Goal: Task Accomplishment & Management: Use online tool/utility

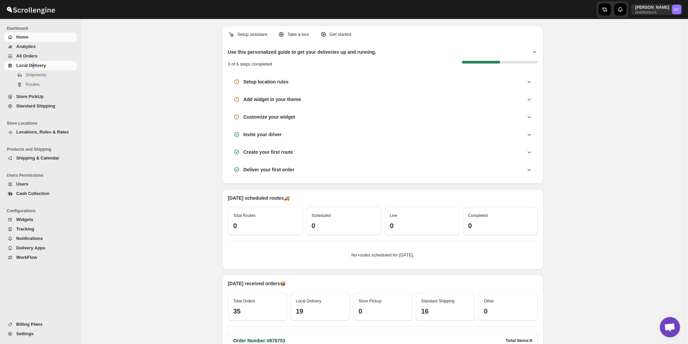
click at [34, 64] on span "Local Delivery" at bounding box center [31, 65] width 30 height 5
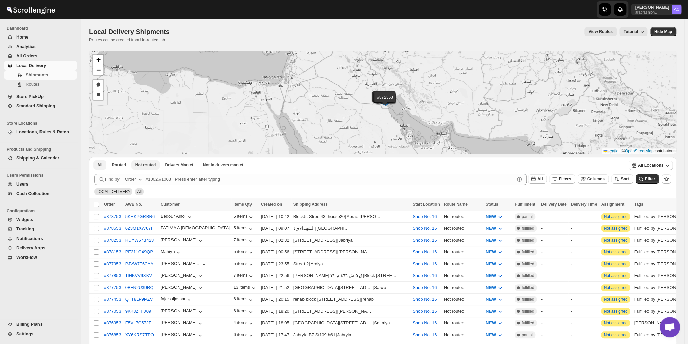
click at [141, 164] on span "Not routed" at bounding box center [145, 164] width 21 height 5
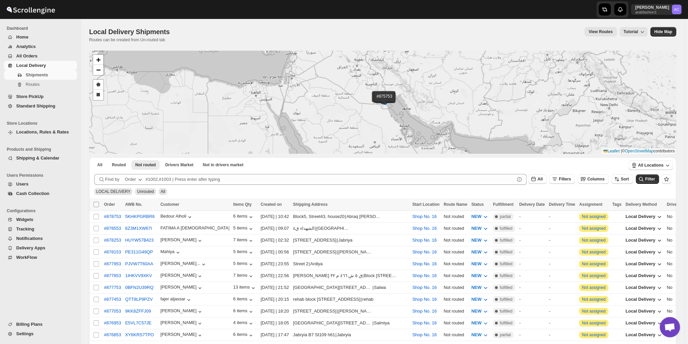
click at [94, 202] on input "Select all shipments" at bounding box center [95, 203] width 5 height 5
checkbox input "true"
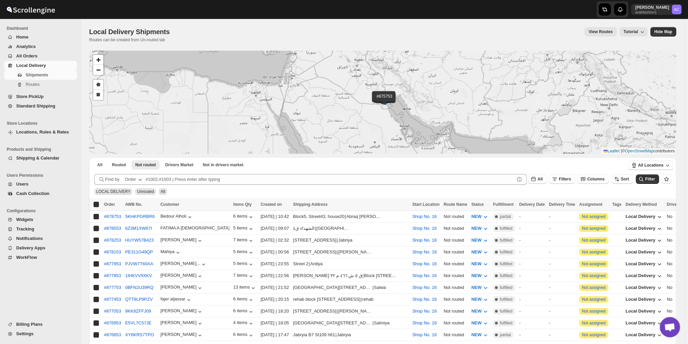
checkbox input "true"
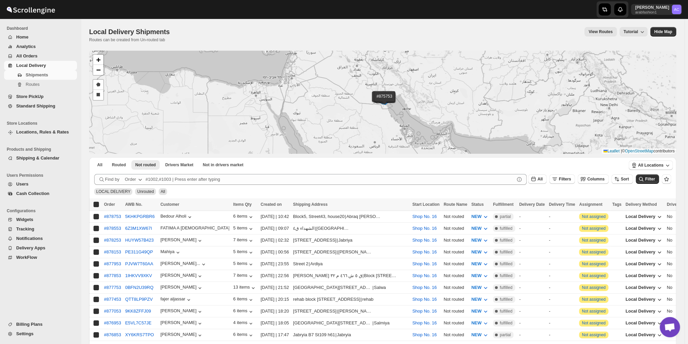
checkbox input "true"
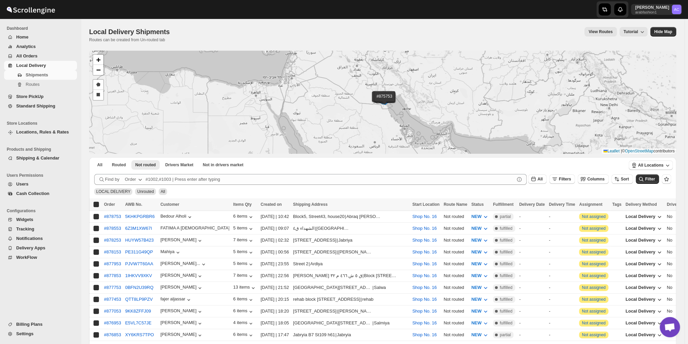
checkbox input "true"
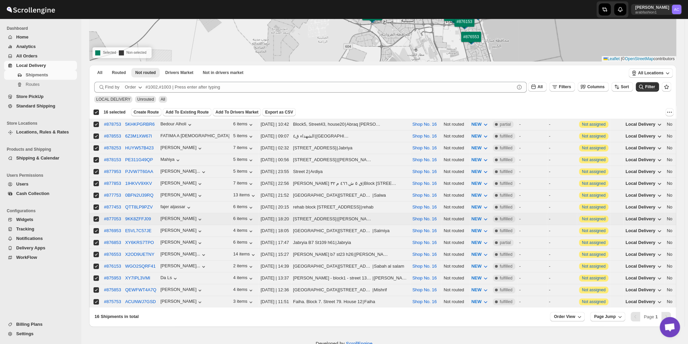
scroll to position [101, 0]
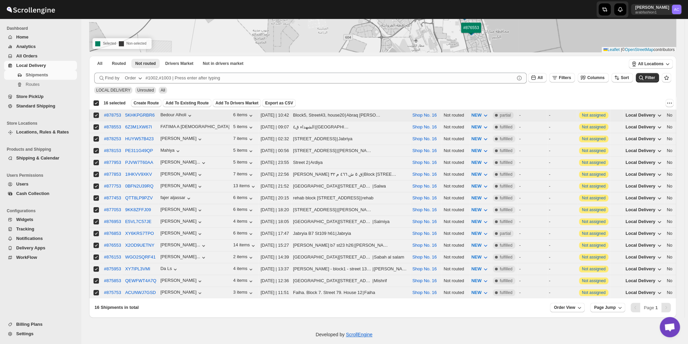
click at [94, 114] on input "Select shipment" at bounding box center [95, 114] width 5 height 5
checkbox input "false"
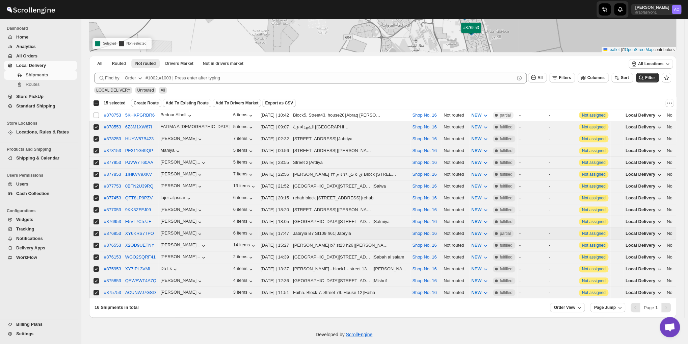
click at [96, 230] on input "Select shipment" at bounding box center [95, 232] width 5 height 5
checkbox input "false"
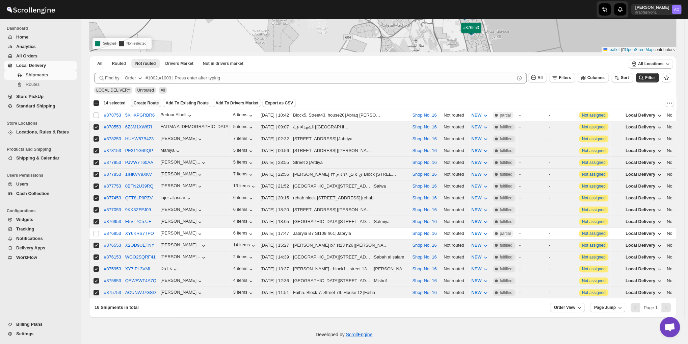
click at [139, 103] on span "Create Route" at bounding box center [146, 102] width 25 height 5
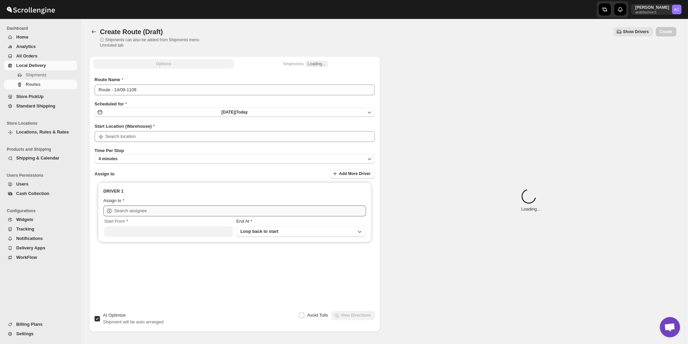
type input "Shop No. 16"
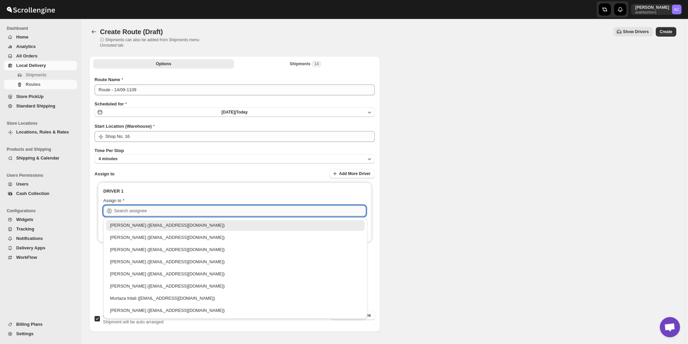
click at [162, 208] on input "text" at bounding box center [240, 210] width 252 height 11
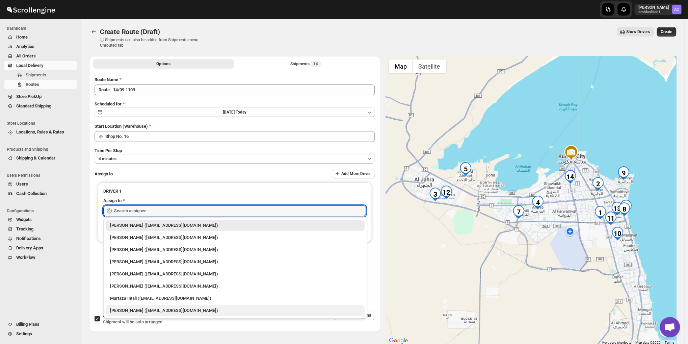
click at [157, 312] on div "[PERSON_NAME] ([EMAIL_ADDRESS][DOMAIN_NAME])" at bounding box center [235, 310] width 250 height 7
type input "[PERSON_NAME] ([EMAIL_ADDRESS][DOMAIN_NAME])"
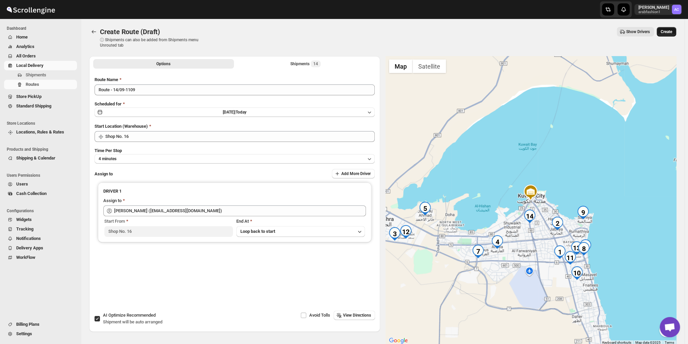
click at [668, 30] on span "Create" at bounding box center [665, 31] width 11 height 5
